Goal: Use online tool/utility: Use online tool/utility

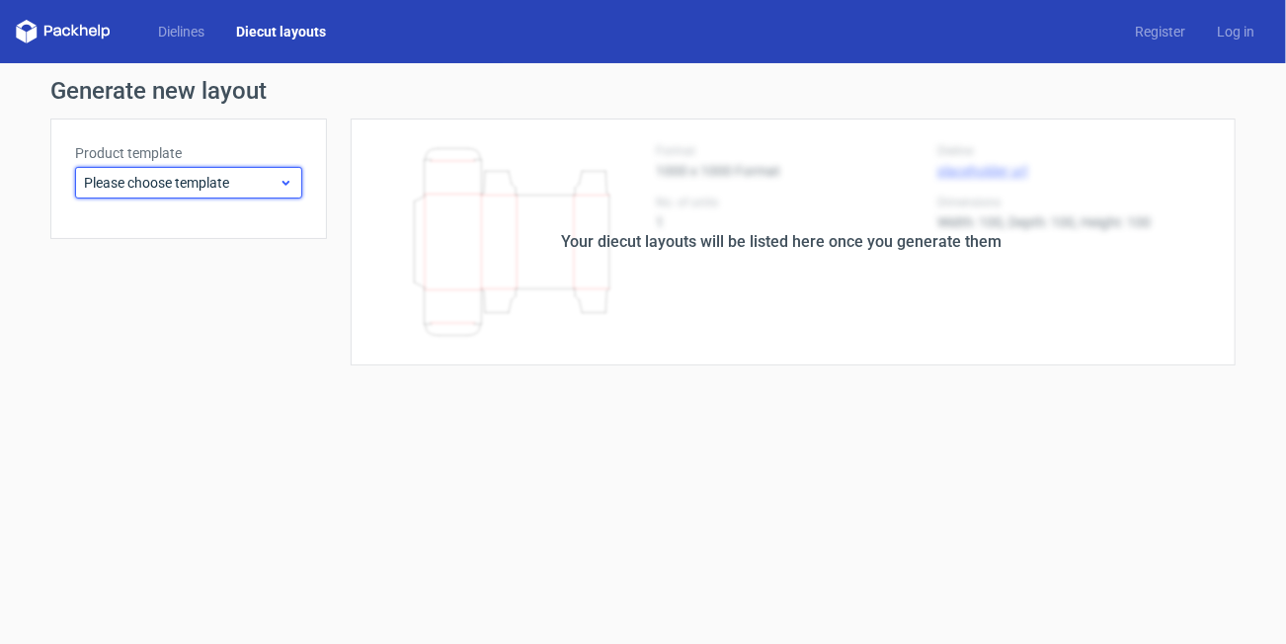
click at [250, 172] on div "Please choose template" at bounding box center [188, 183] width 227 height 32
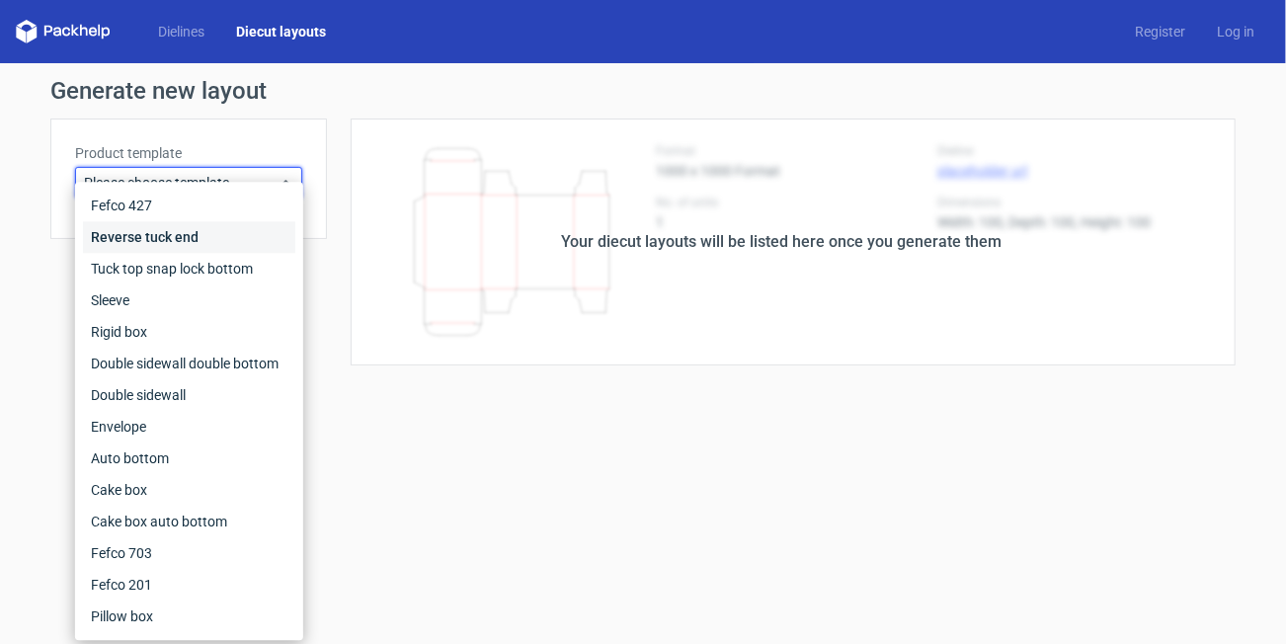
click at [179, 229] on div "Reverse tuck end" at bounding box center [189, 237] width 212 height 32
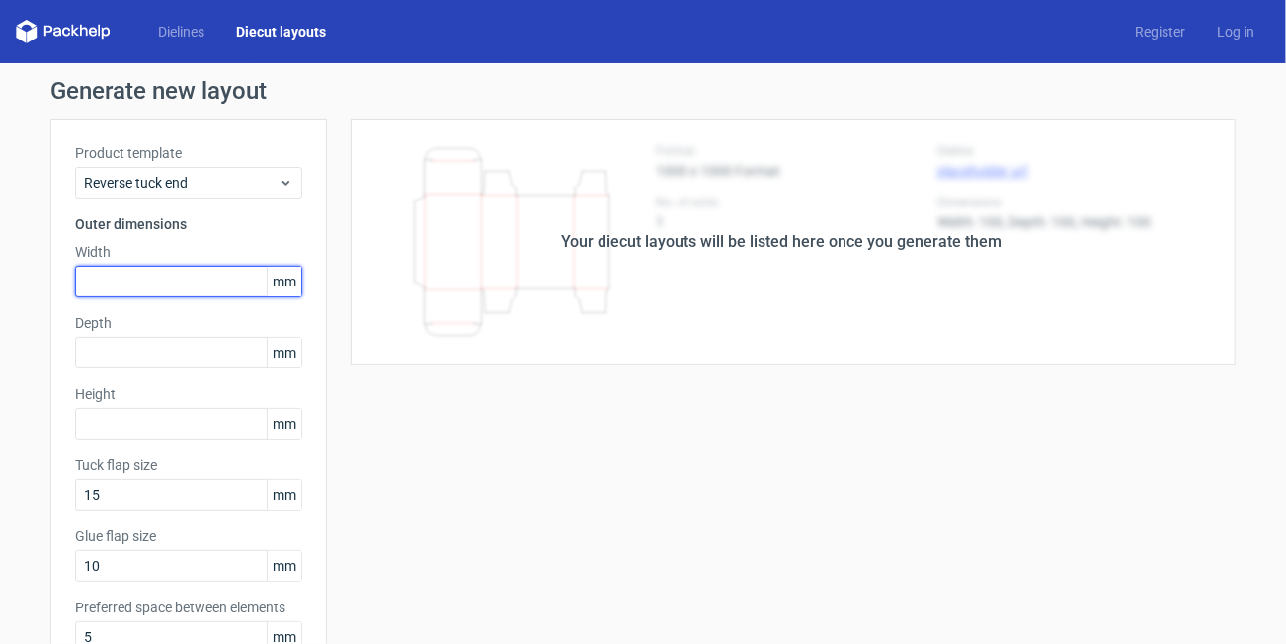
click at [187, 290] on input "text" at bounding box center [188, 282] width 227 height 32
type input "40"
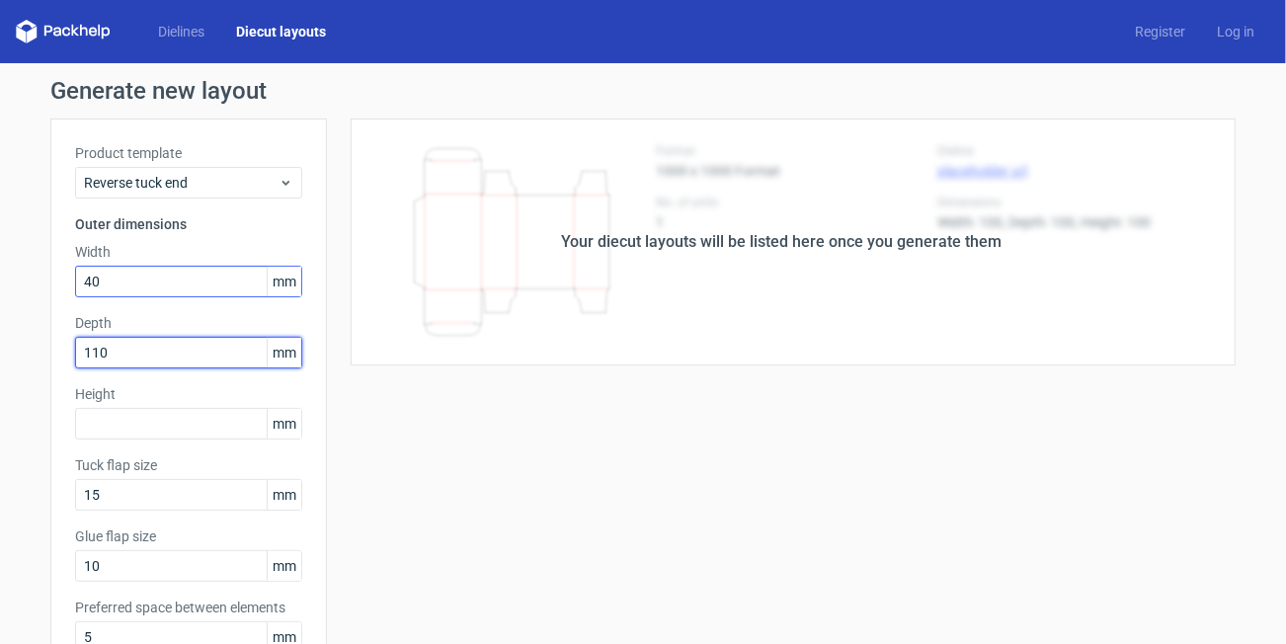
type input "110"
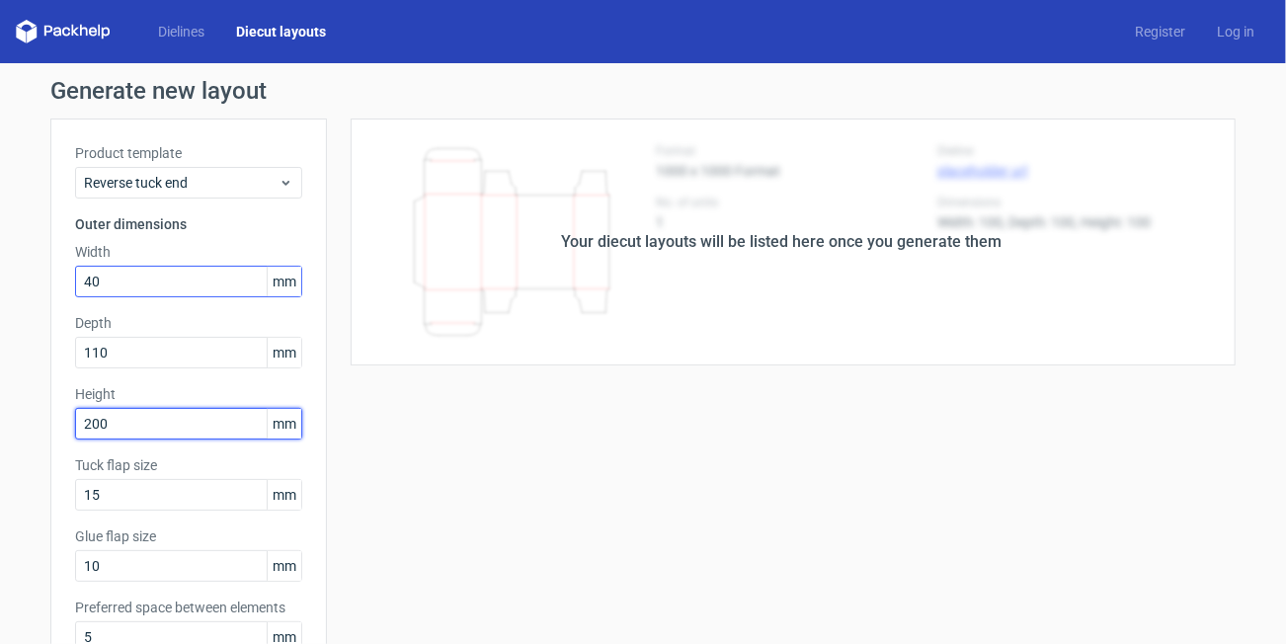
type input "200"
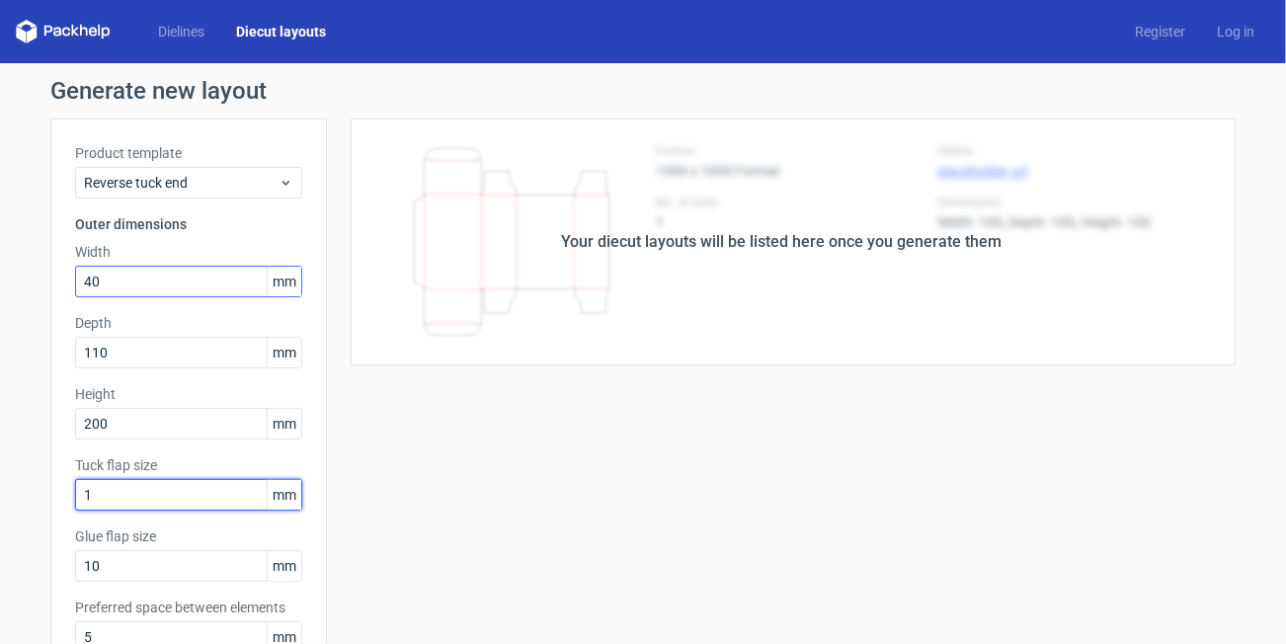
type input "15"
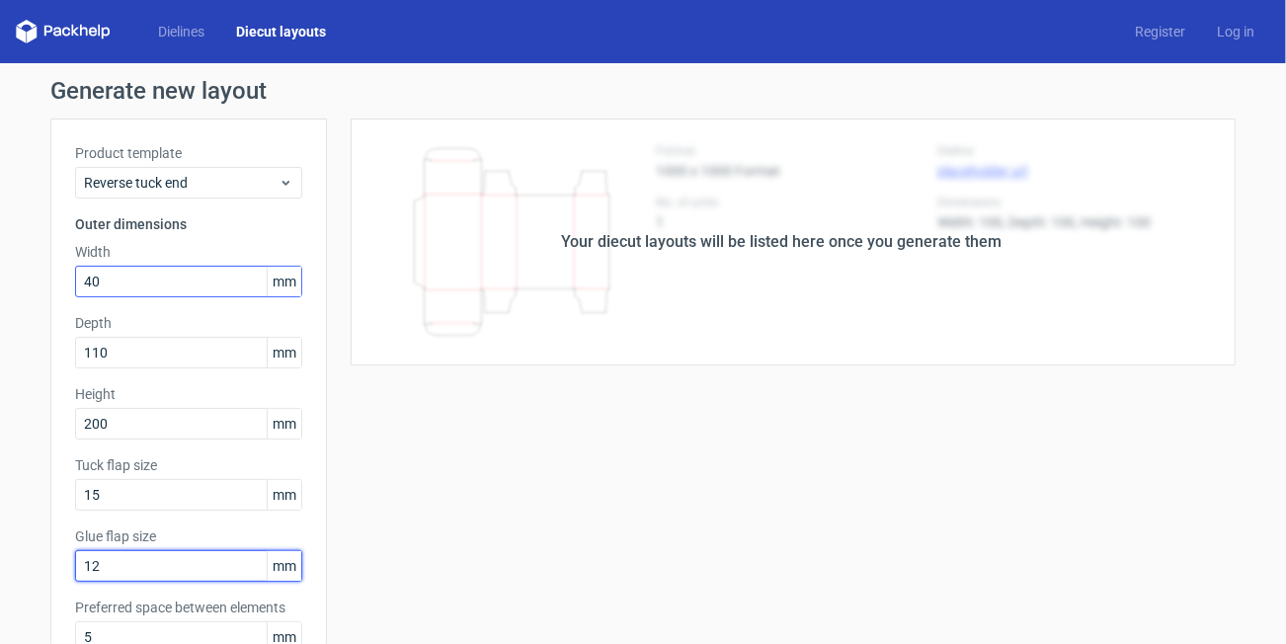
type input "12"
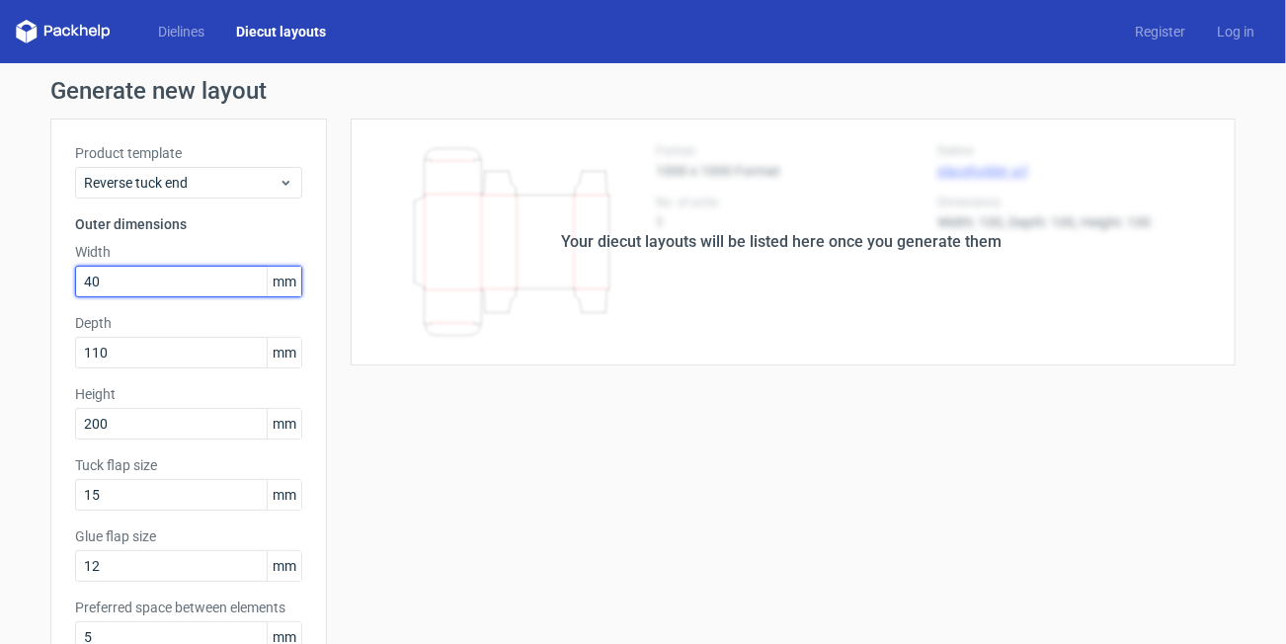
click at [91, 282] on input "40" at bounding box center [188, 282] width 227 height 32
drag, startPoint x: 147, startPoint y: 288, endPoint x: 34, endPoint y: 297, distance: 113.9
click at [34, 297] on div "Generate new layout Product template Reverse tuck end Outer dimensions Width 40…" at bounding box center [643, 634] width 1286 height 1143
type input "110"
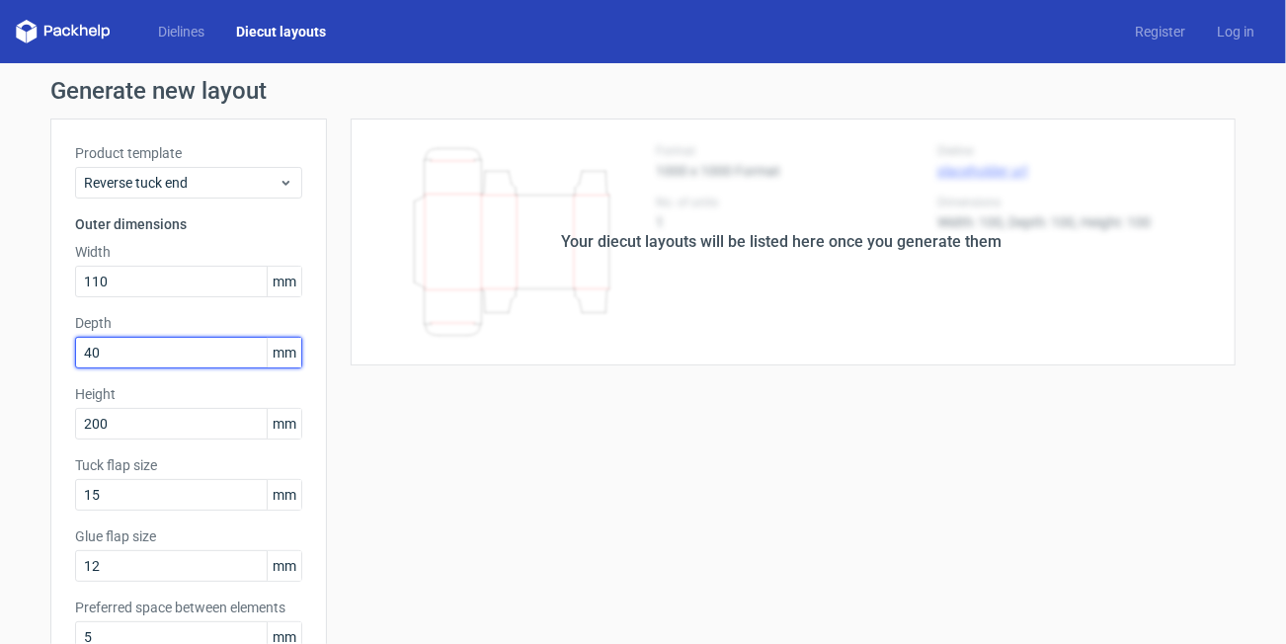
type input "40"
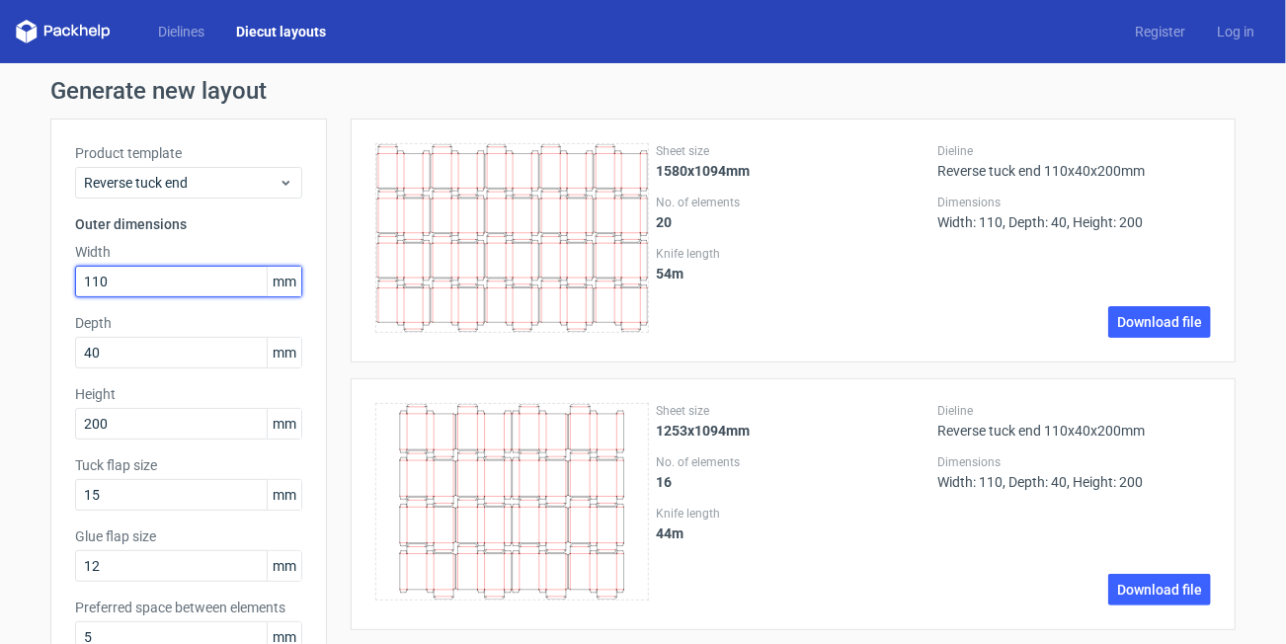
drag, startPoint x: 126, startPoint y: 281, endPoint x: 31, endPoint y: 282, distance: 95.8
type input "50"
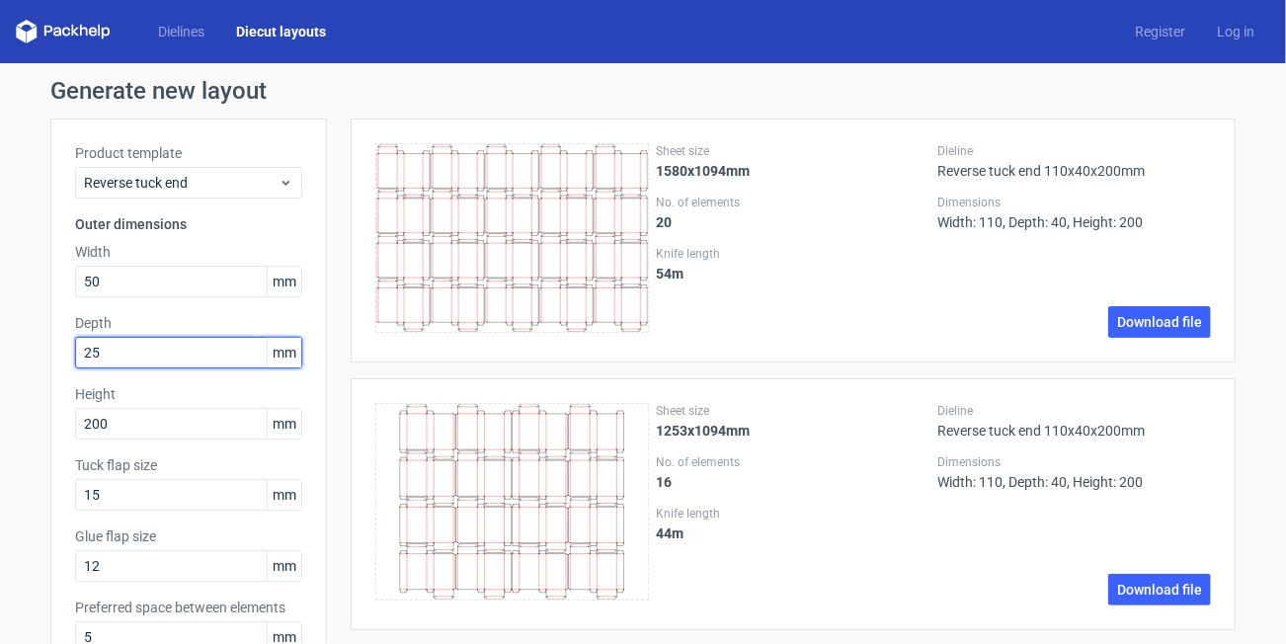
type input "25"
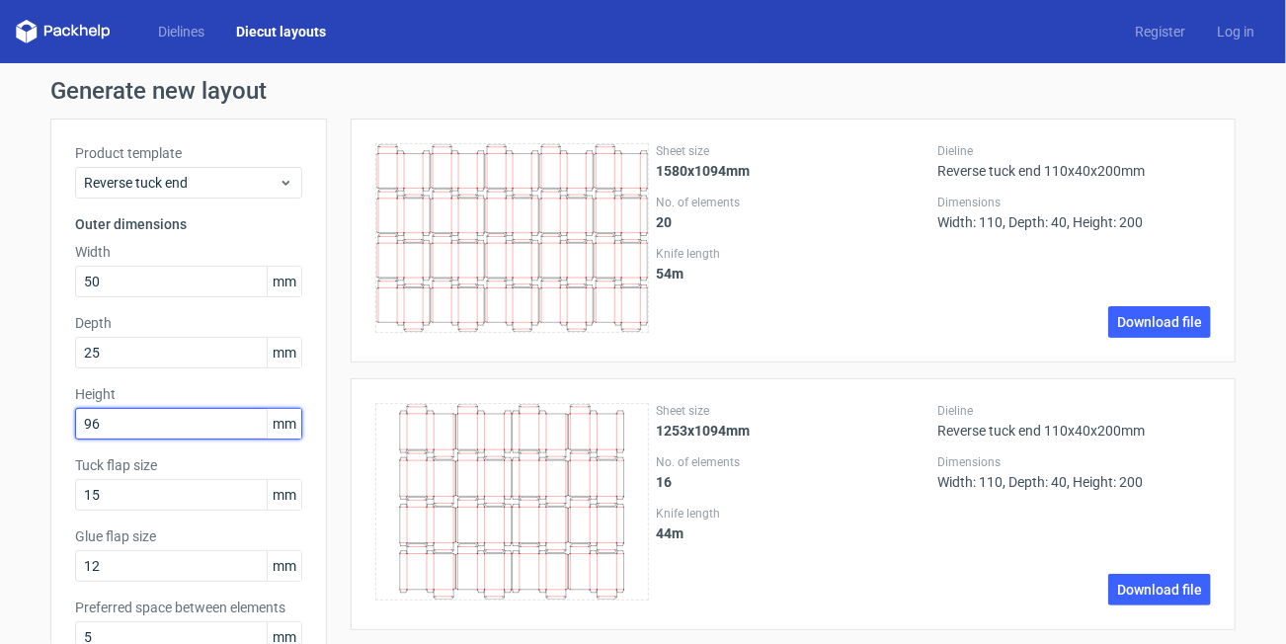
type input "96"
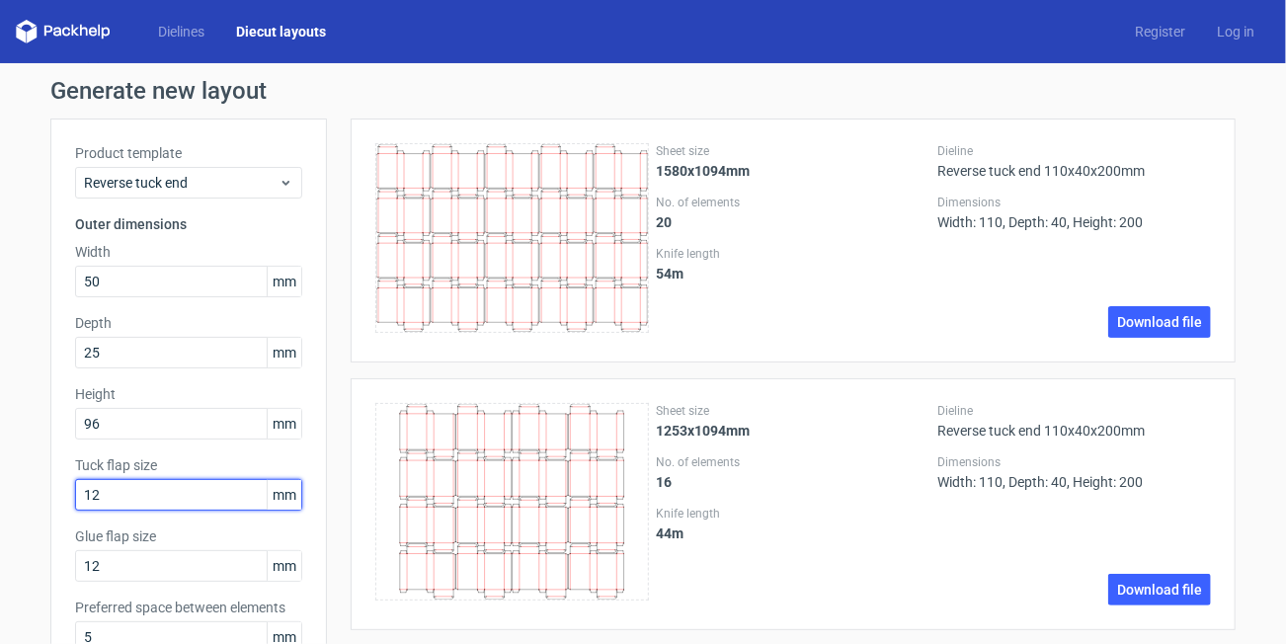
type input "12"
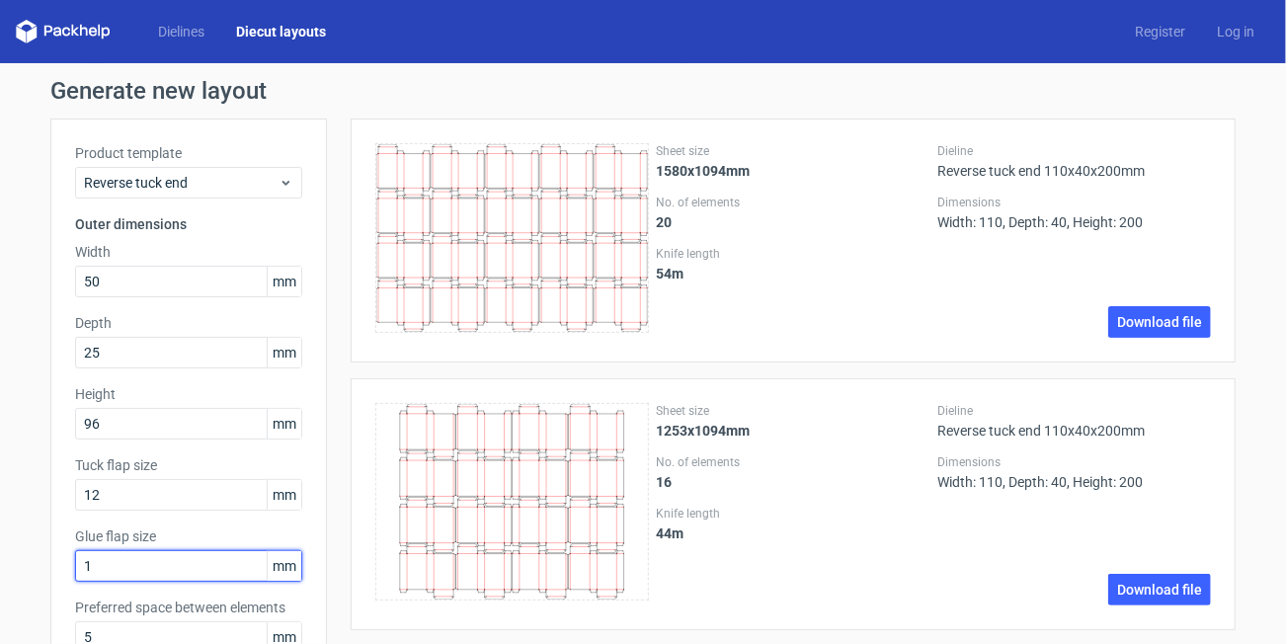
type input "12"
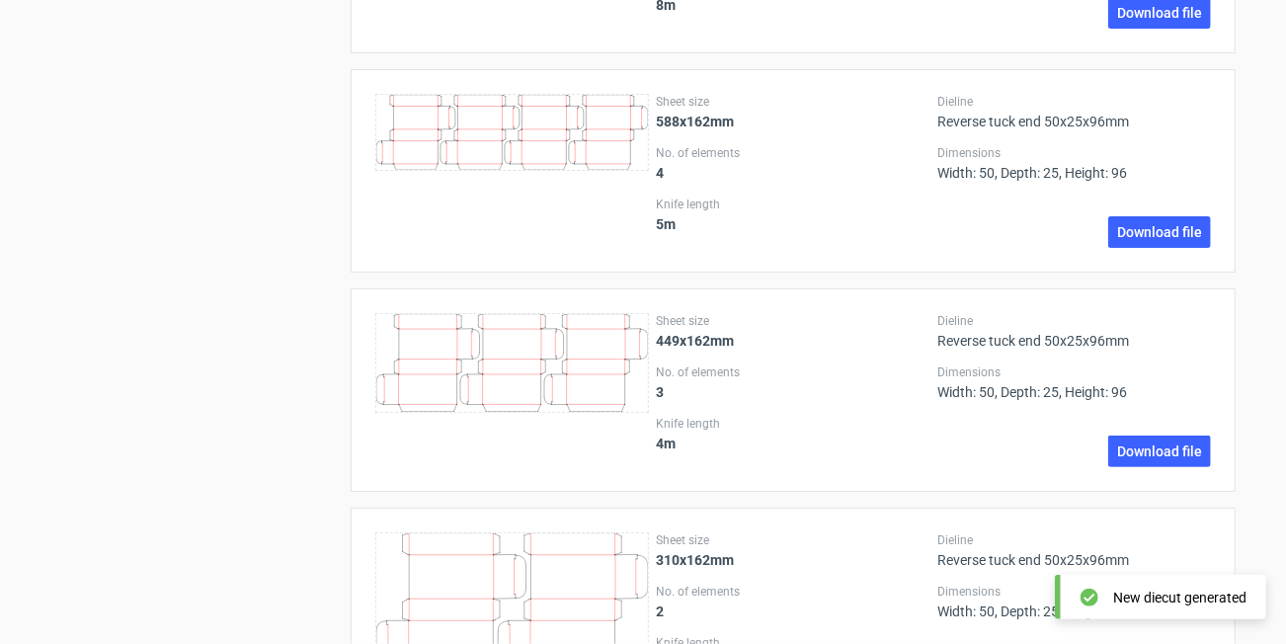
scroll to position [2963, 0]
